Goal: Find specific page/section: Find specific page/section

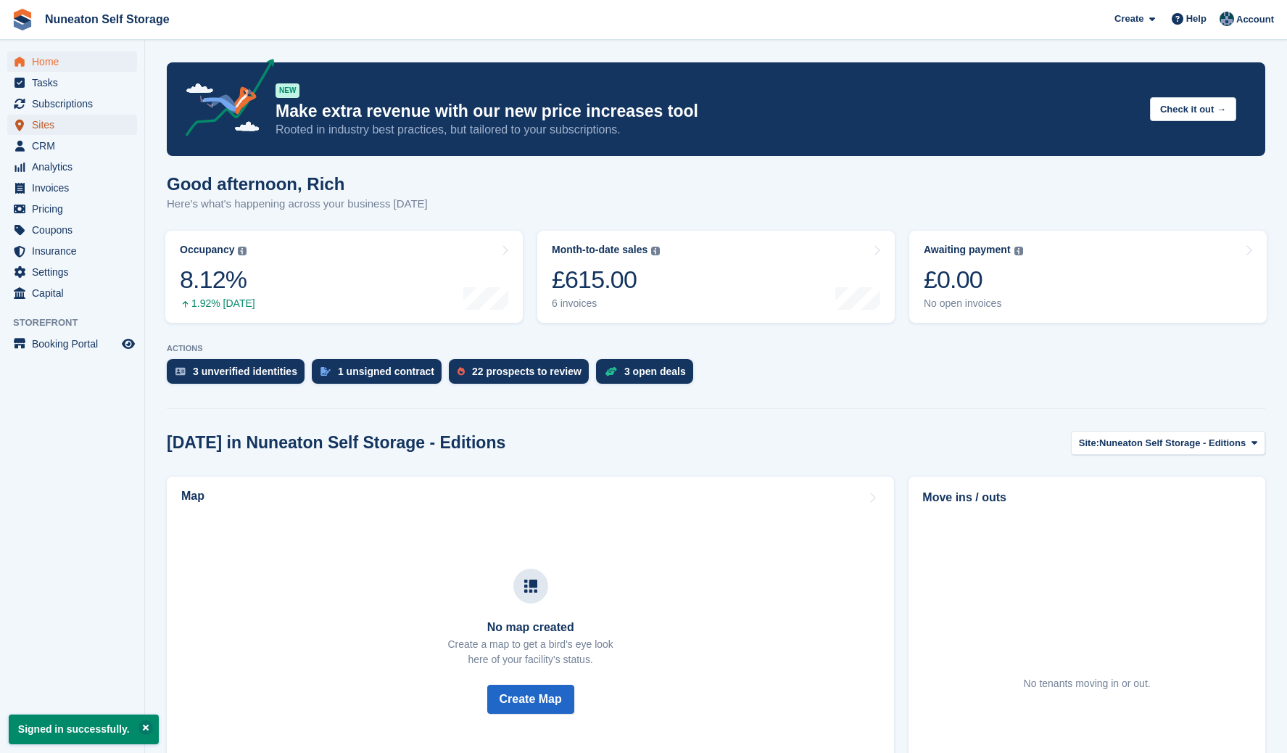
click at [63, 133] on span "Sites" at bounding box center [75, 125] width 87 height 20
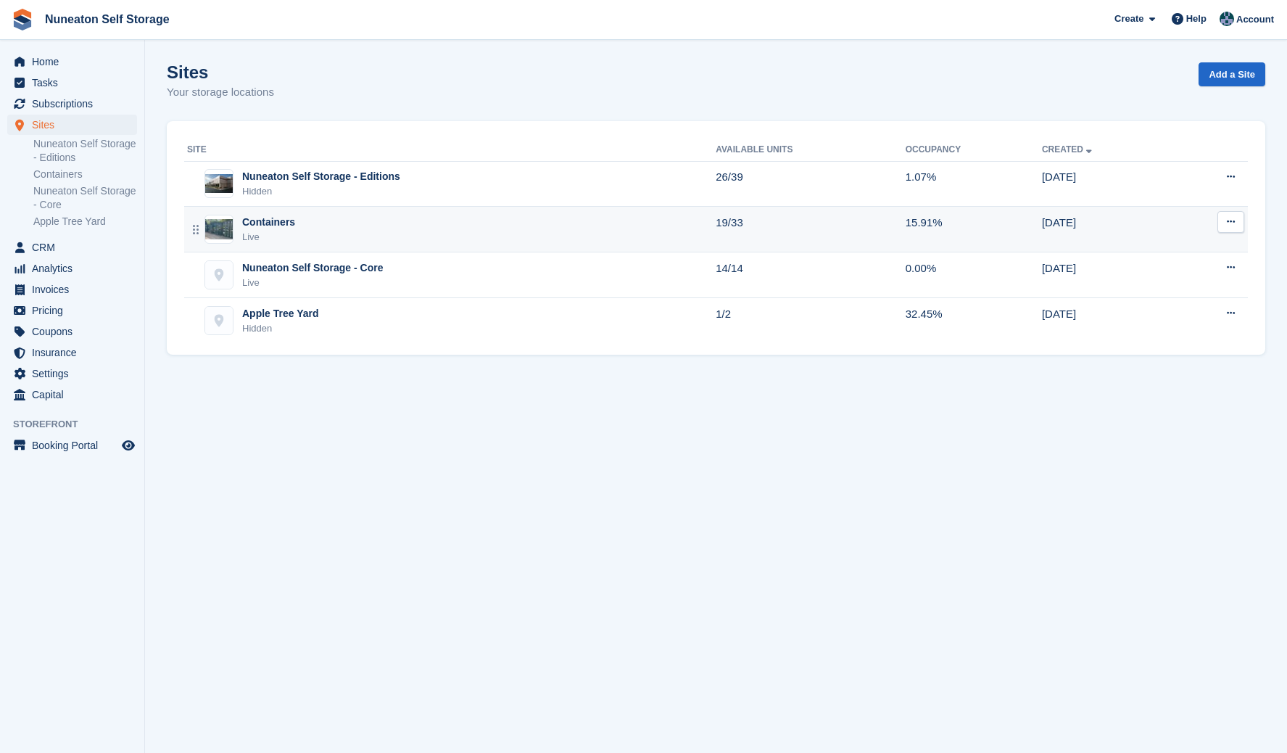
click at [301, 237] on div "Containers Live" at bounding box center [451, 230] width 529 height 30
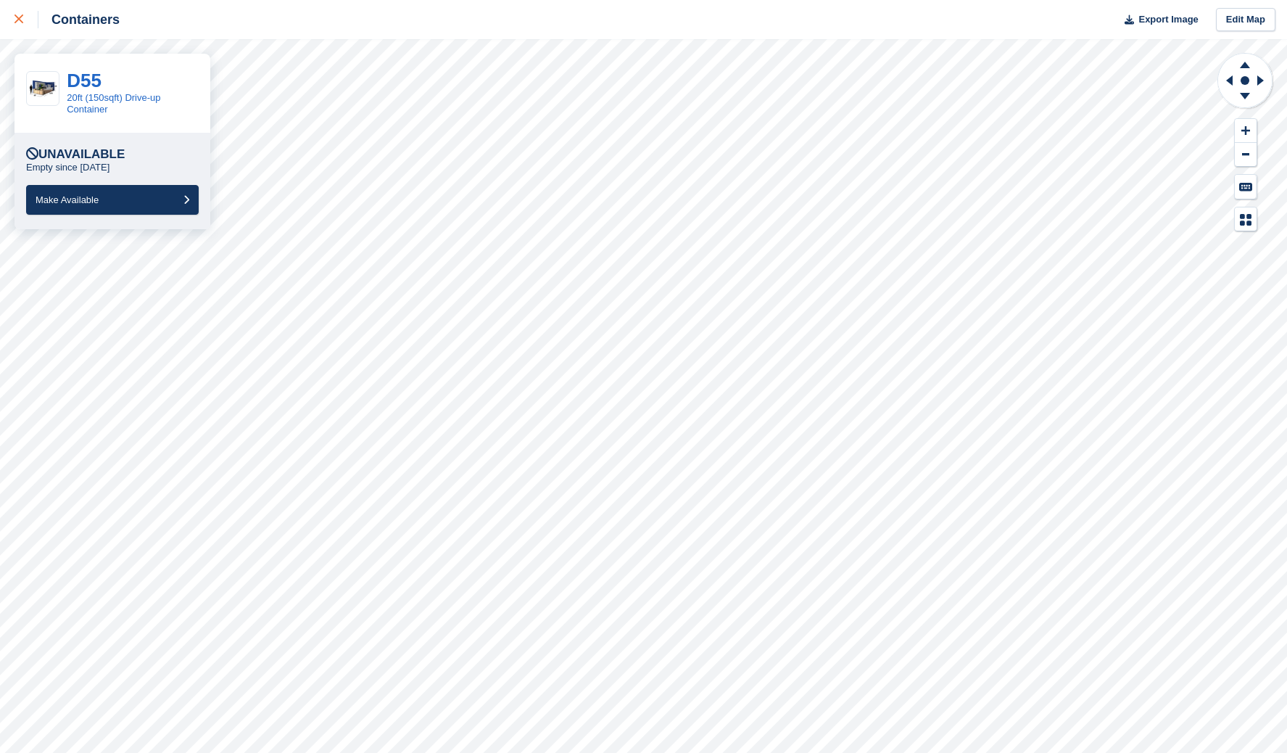
click at [24, 19] on div at bounding box center [27, 19] width 24 height 17
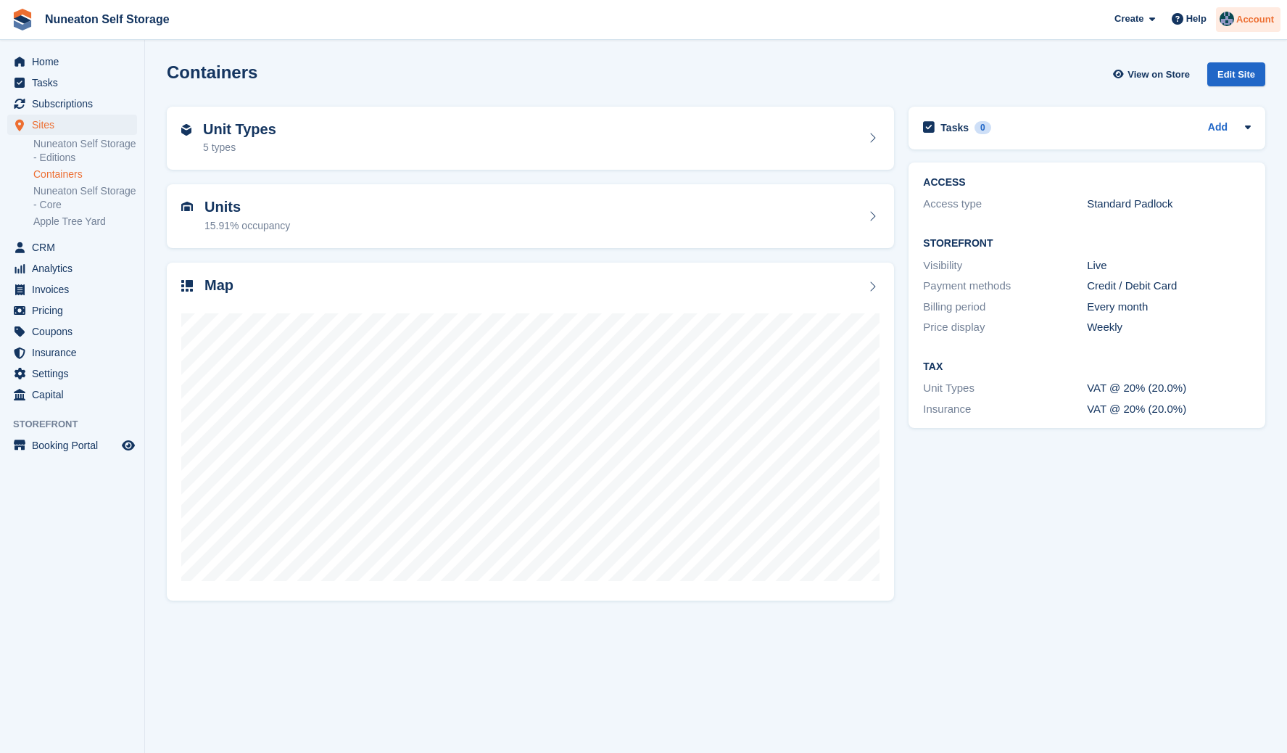
click at [1265, 15] on span "Account" at bounding box center [1256, 19] width 38 height 15
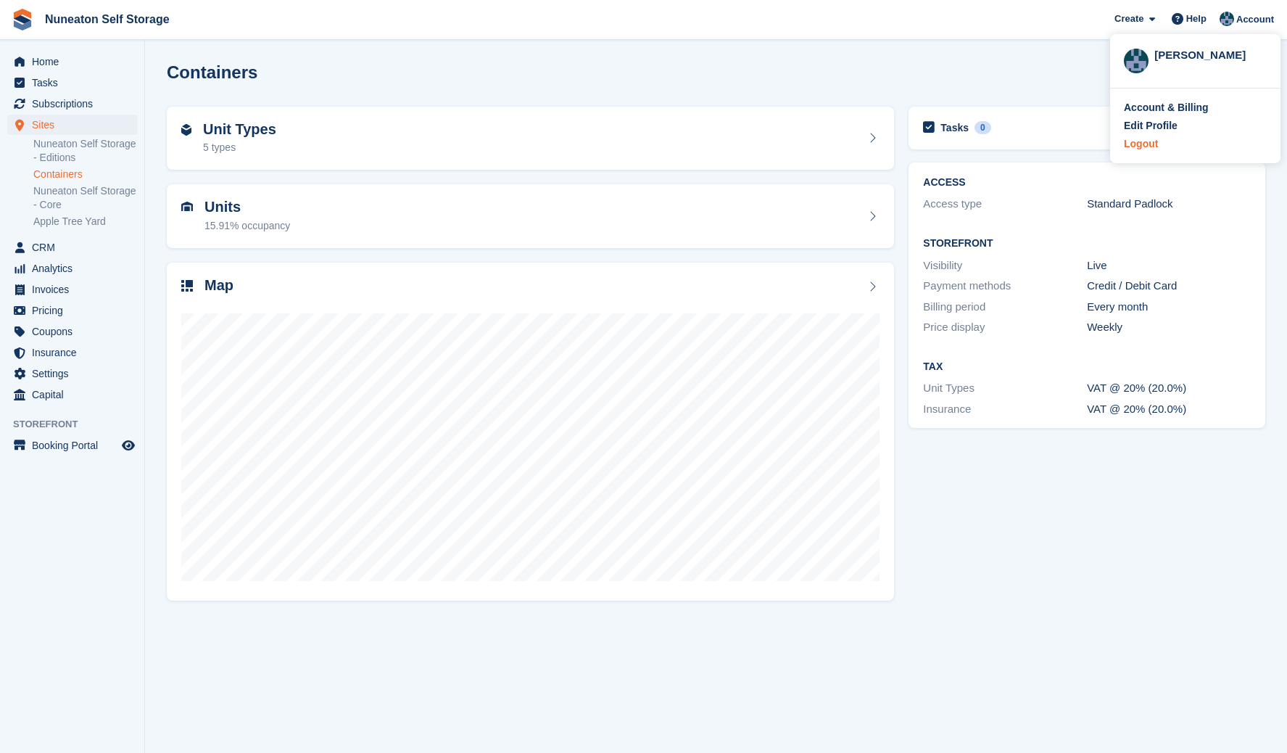
click at [1152, 148] on div "Logout" at bounding box center [1141, 143] width 34 height 15
